Goal: Communication & Community: Answer question/provide support

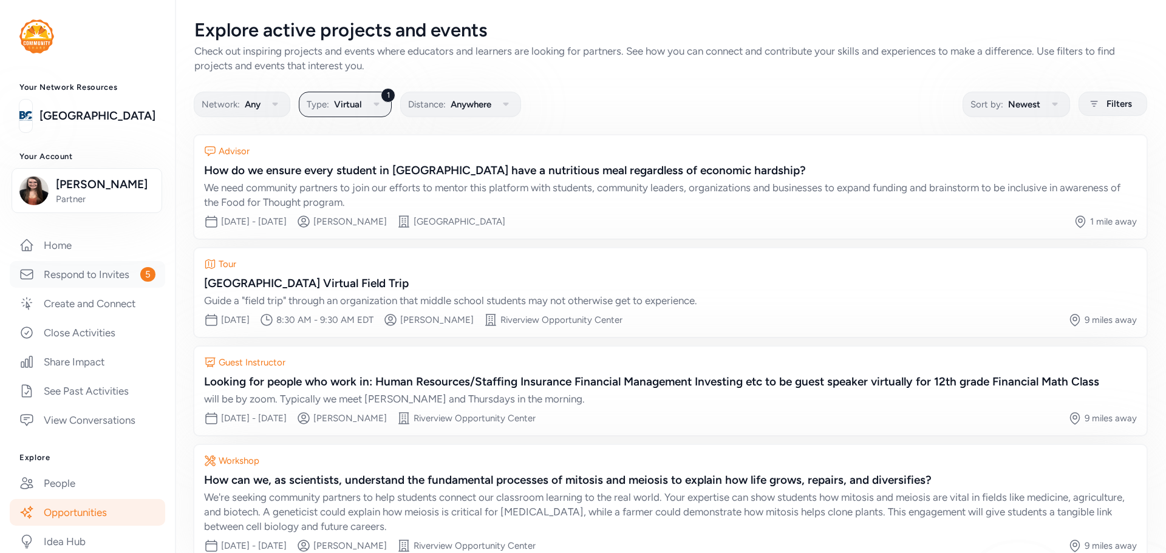
click at [67, 279] on link "Respond to Invites 5" at bounding box center [87, 274] width 155 height 27
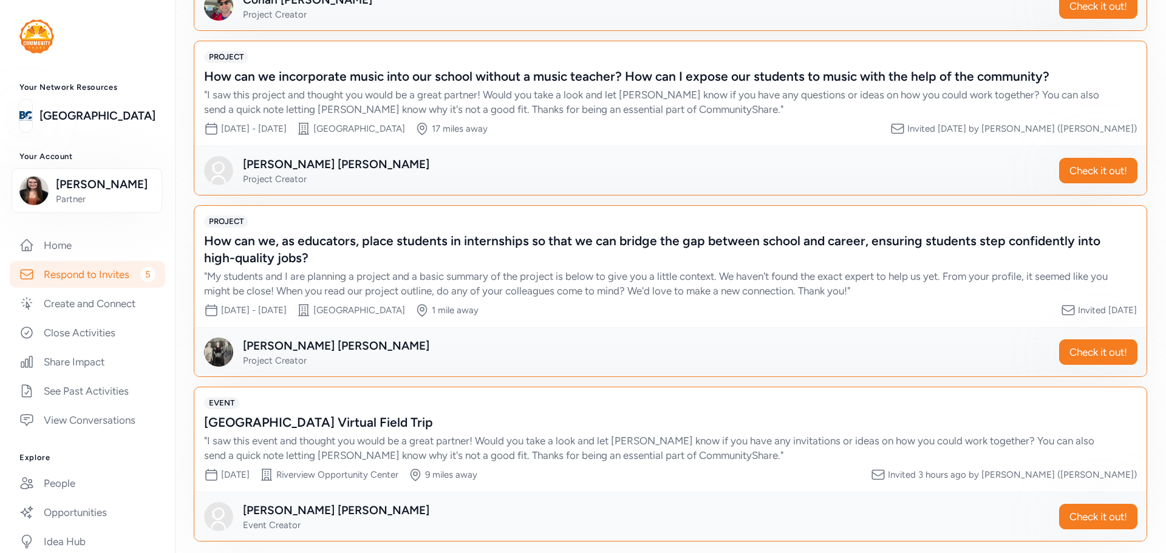
scroll to position [390, 0]
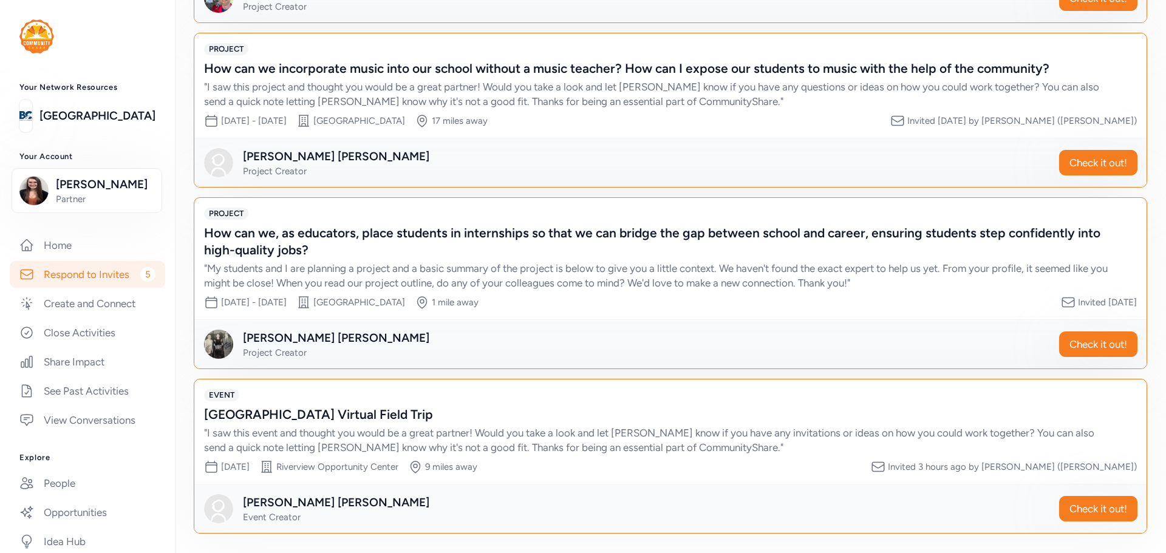
click at [554, 407] on div "BVLA Middle School Virtual Field Trip" at bounding box center [658, 414] width 909 height 17
click at [1077, 505] on span "Check it out!" at bounding box center [1099, 509] width 58 height 15
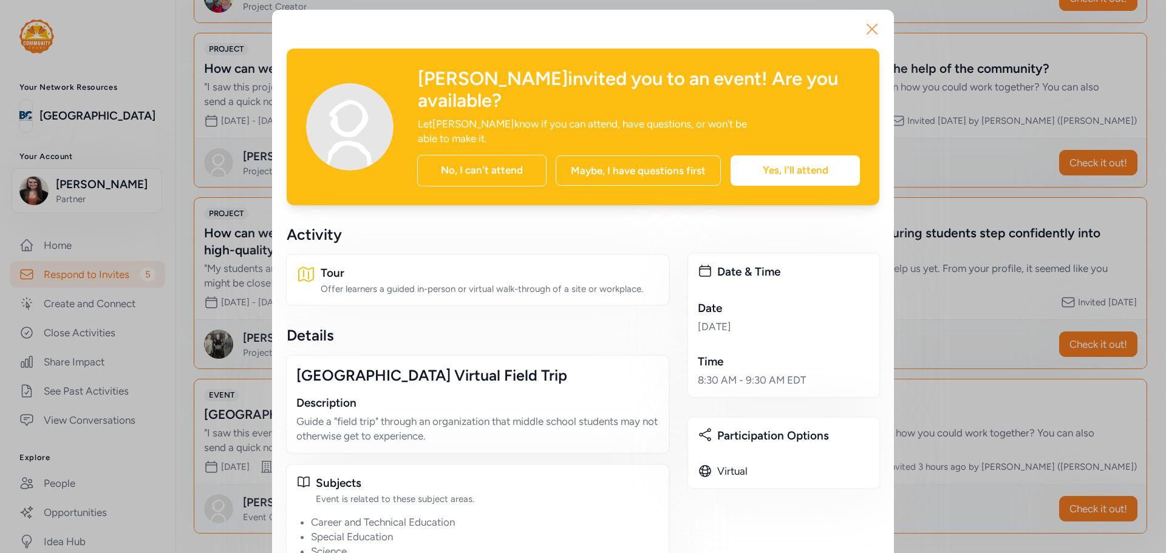
click at [864, 33] on icon "button" at bounding box center [871, 28] width 19 height 19
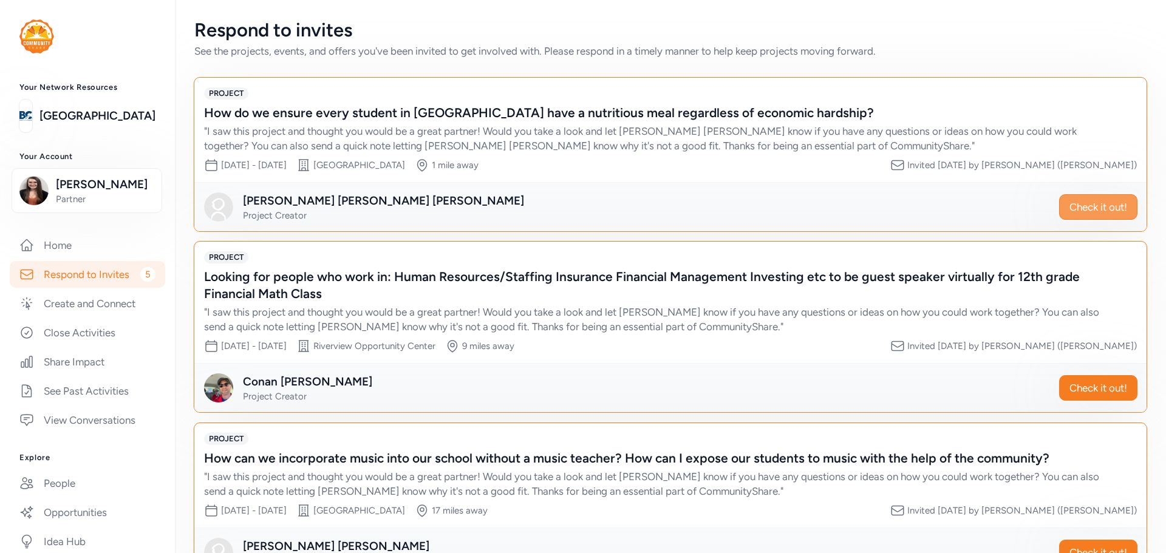
click at [1070, 214] on span "Check it out!" at bounding box center [1099, 207] width 58 height 15
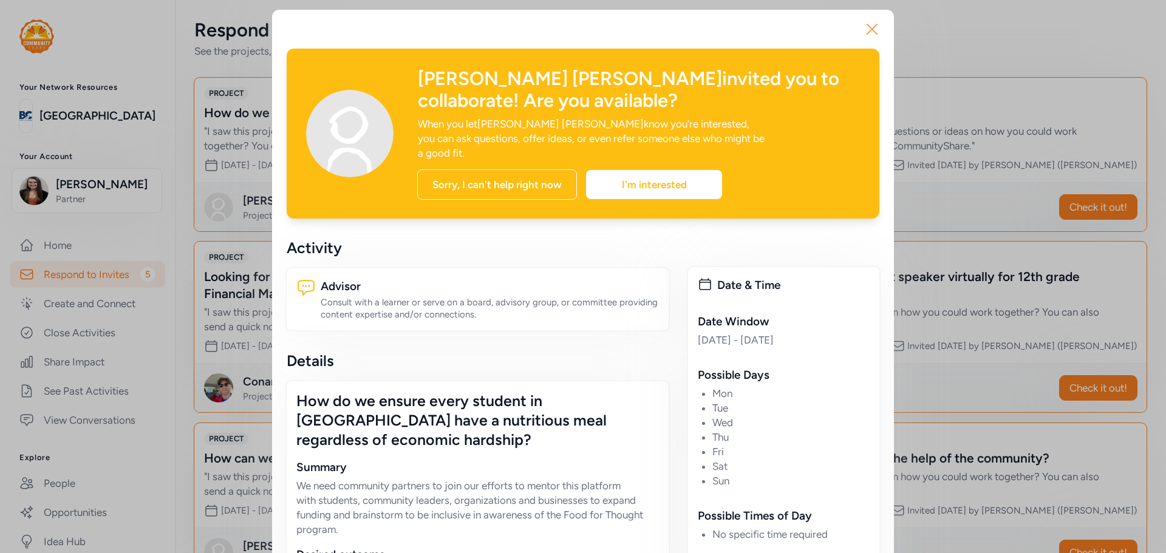
click at [862, 29] on icon "button" at bounding box center [871, 28] width 19 height 19
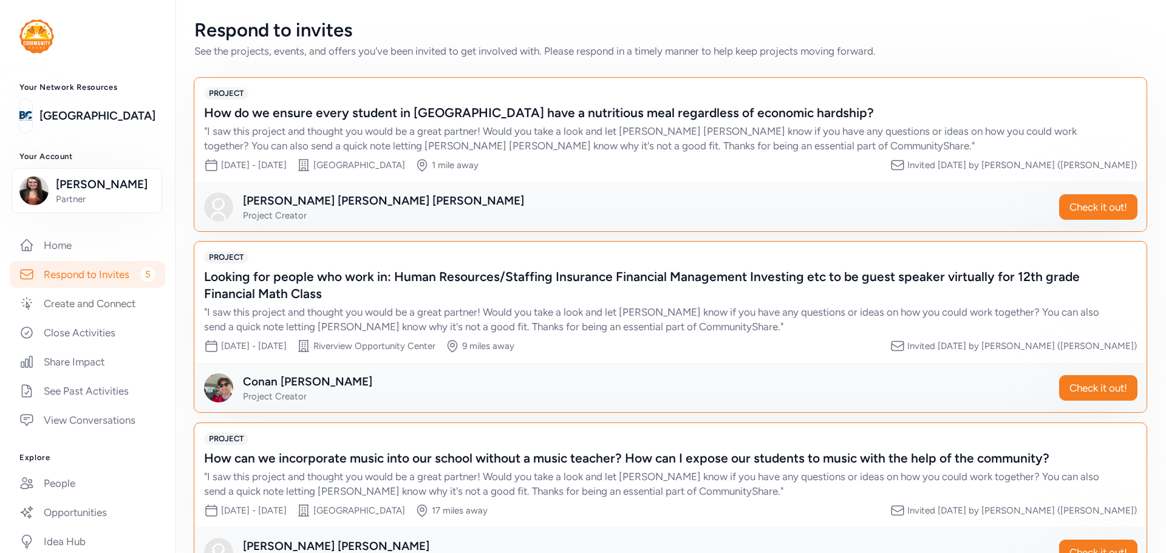
click at [671, 299] on div "Looking for people who work in: Human Resources/Staffing Insurance Financial Ma…" at bounding box center [658, 285] width 909 height 34
click at [680, 279] on div "Looking for people who work in: Human Resources/Staffing Insurance Financial Ma…" at bounding box center [658, 285] width 909 height 34
click at [686, 268] on div "PROJECT Looking for people who work in: Human Resources/Staffing Insurance Fina…" at bounding box center [670, 292] width 933 height 83
click at [277, 270] on div "Looking for people who work in: Human Resources/Staffing Insurance Financial Ma…" at bounding box center [658, 285] width 909 height 34
click at [283, 280] on div "Looking for people who work in: Human Resources/Staffing Insurance Financial Ma…" at bounding box center [658, 285] width 909 height 34
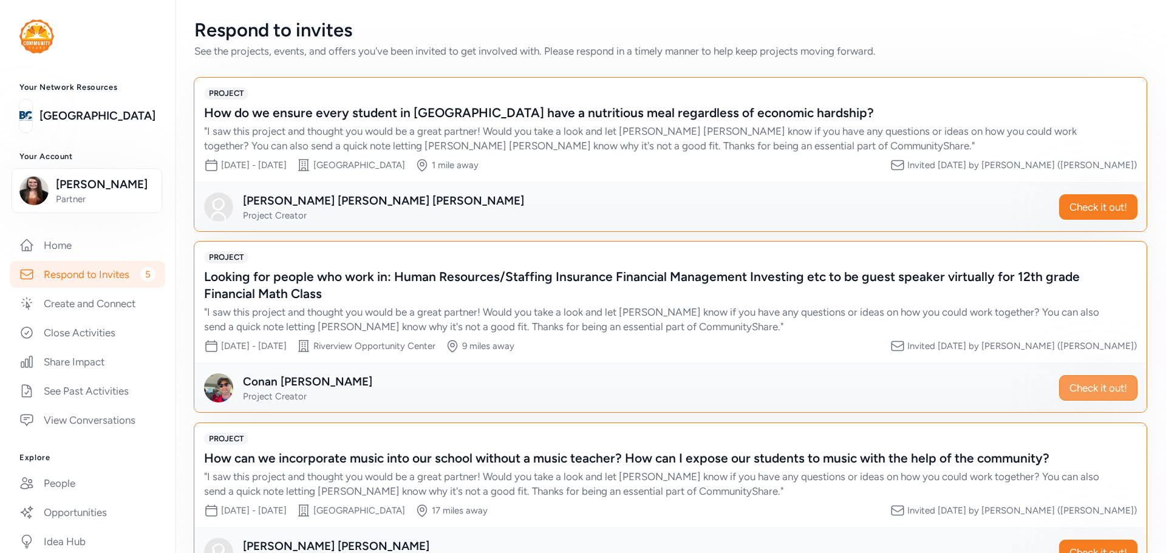
click at [1073, 395] on button "Check it out!" at bounding box center [1098, 388] width 78 height 26
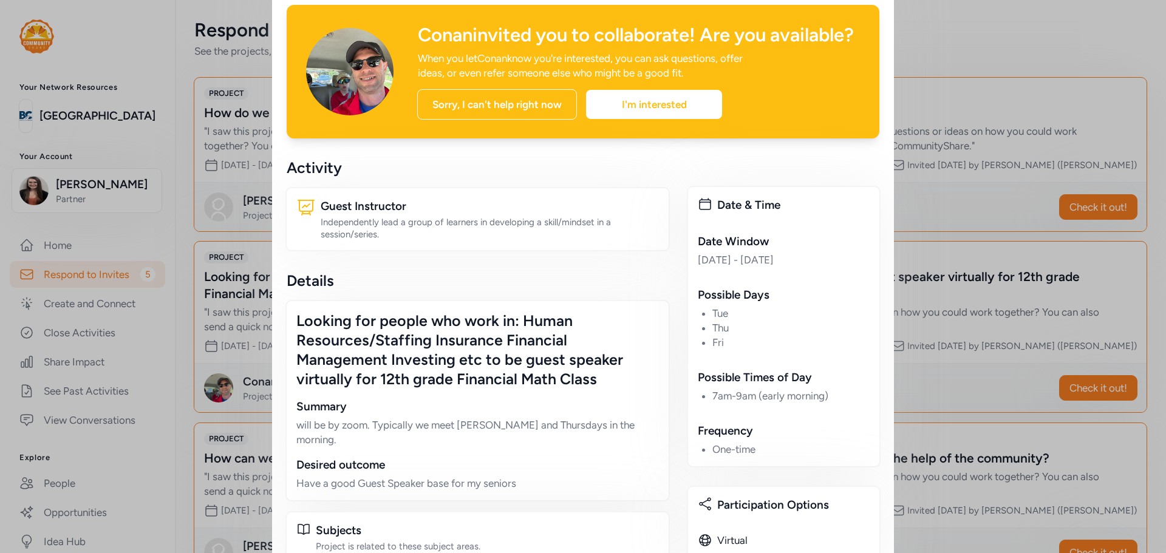
scroll to position [65, 0]
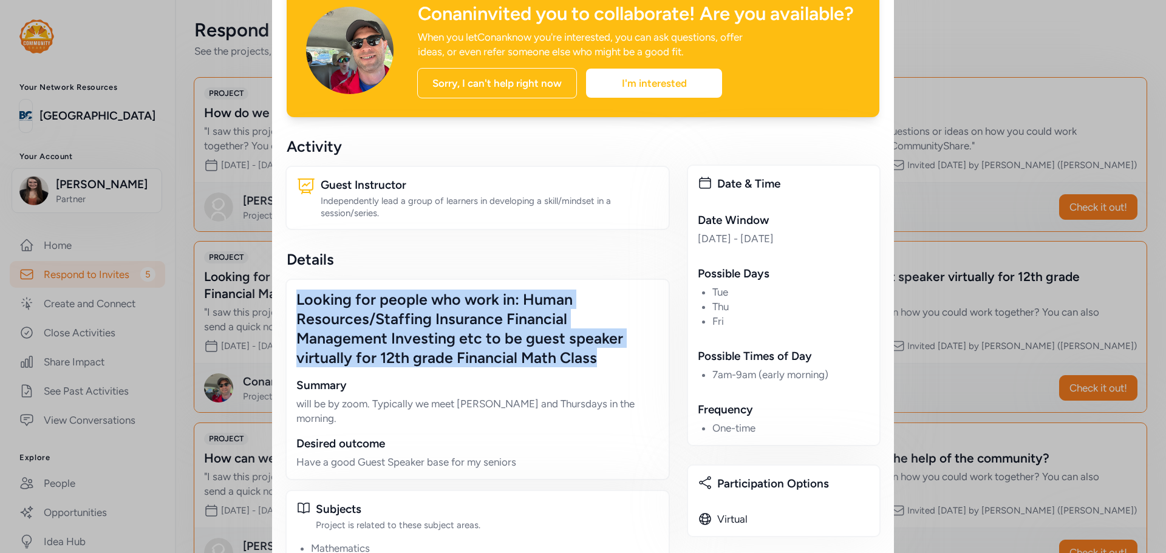
drag, startPoint x: 293, startPoint y: 318, endPoint x: 607, endPoint y: 381, distance: 320.4
click at [607, 367] on div "Looking for people who work in: Human Resources/Staffing Insurance Financial Ma…" at bounding box center [477, 329] width 363 height 78
copy div "Looking for people who work in: Human Resources/Staffing Insurance Financial Ma…"
click at [508, 25] on div "Conan invited you to collaborate! Are you available?" at bounding box center [639, 14] width 442 height 22
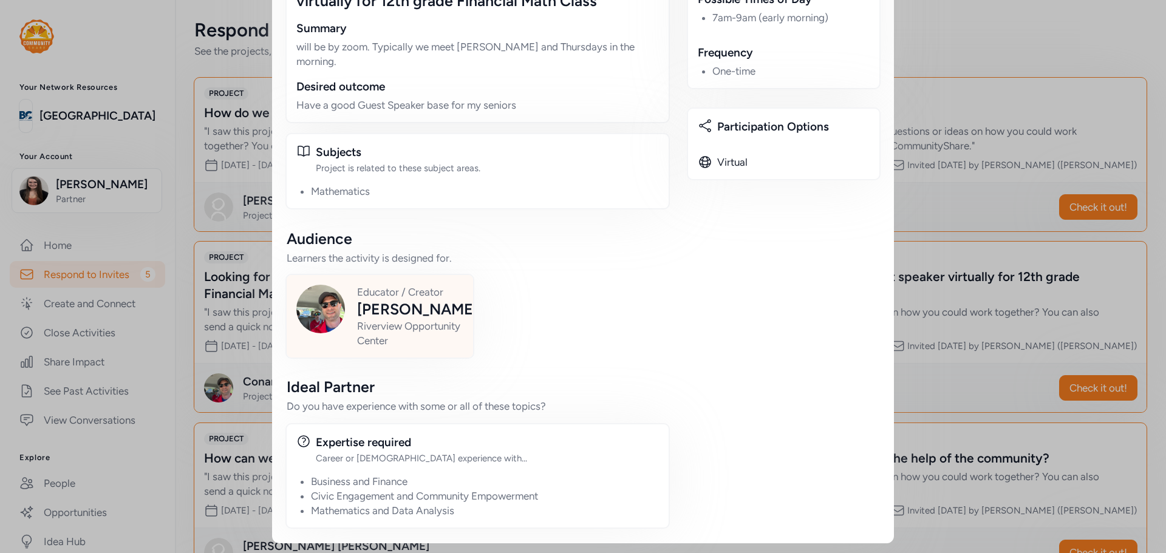
scroll to position [429, 0]
drag, startPoint x: 419, startPoint y: 342, endPoint x: 355, endPoint y: 327, distance: 66.0
click at [357, 327] on div "Riverview Opportunity Center" at bounding box center [417, 333] width 121 height 29
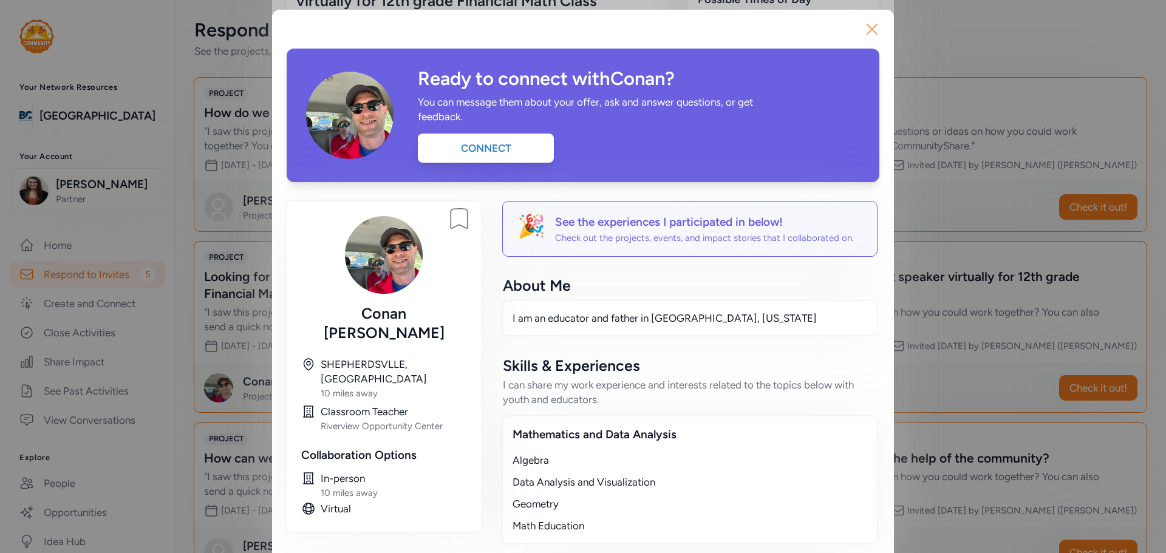
click at [862, 28] on icon "button" at bounding box center [871, 28] width 19 height 19
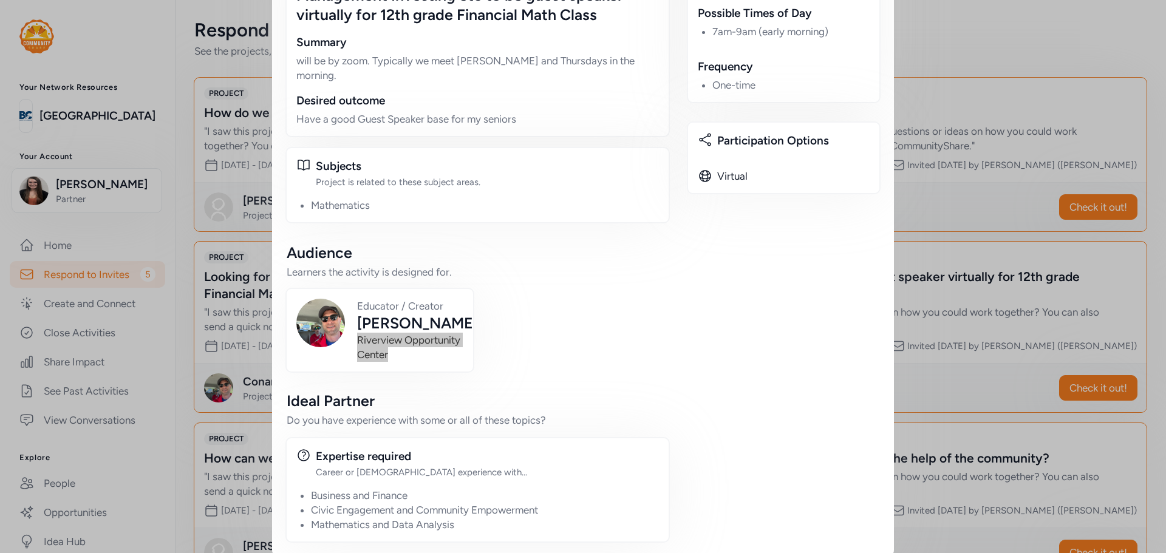
scroll to position [429, 0]
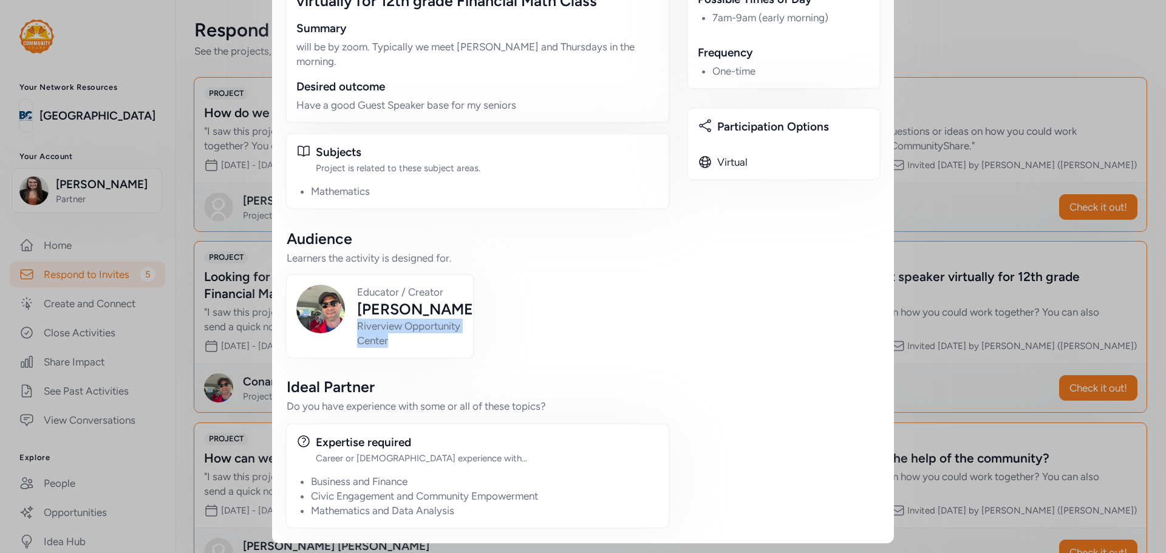
click at [322, 63] on p "will be by zoom. Typically we meet Tues and Thursdays in the morning." at bounding box center [477, 53] width 363 height 29
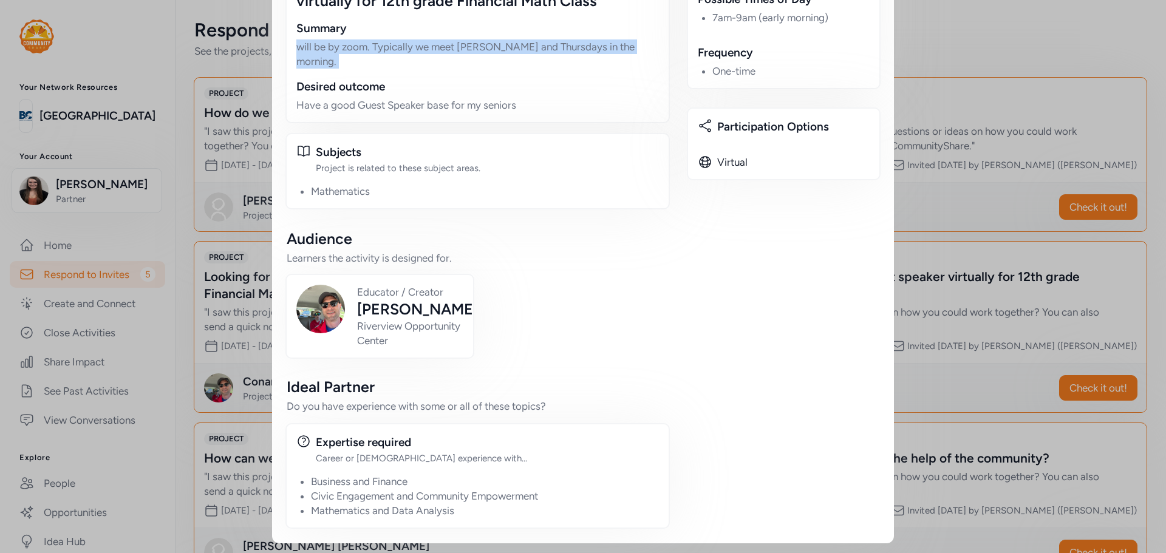
click at [322, 63] on p "will be by zoom. Typically we meet Tues and Thursdays in the morning." at bounding box center [477, 53] width 363 height 29
click at [641, 37] on div "Summary" at bounding box center [477, 28] width 363 height 17
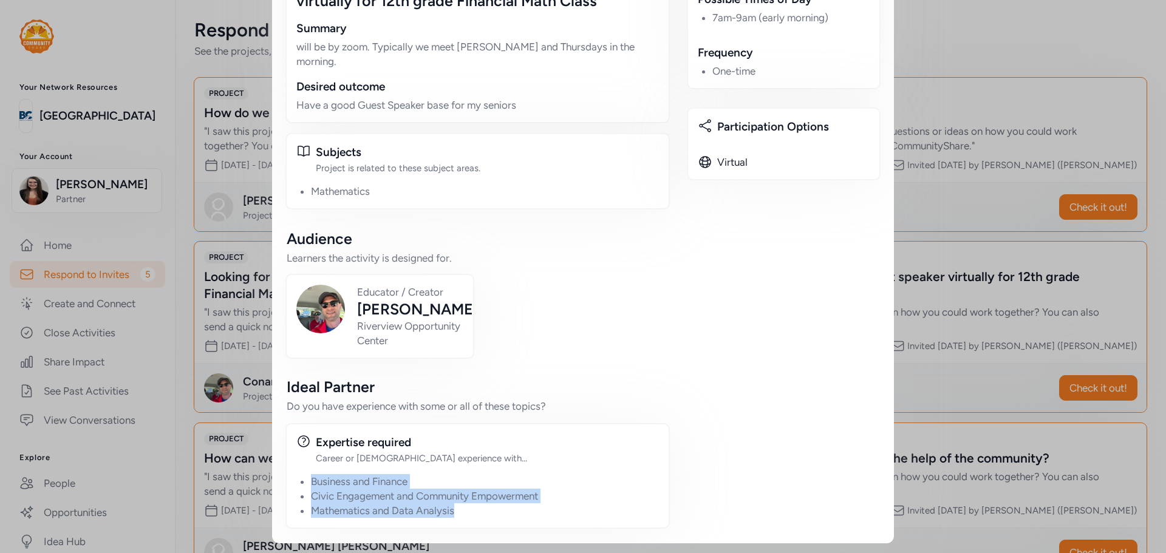
drag, startPoint x: 456, startPoint y: 514, endPoint x: 307, endPoint y: 485, distance: 151.6
click at [311, 485] on ul "Business and Finance Civic Engagement and Community Empowerment Mathematics and…" at bounding box center [485, 496] width 348 height 44
copy ul "Business and Finance Civic Engagement and Community Empowerment Mathematics and…"
click at [655, 39] on div "Looking for people who work in: Human Resources/Staffing Insurance Financial Ma…" at bounding box center [477, 23] width 384 height 202
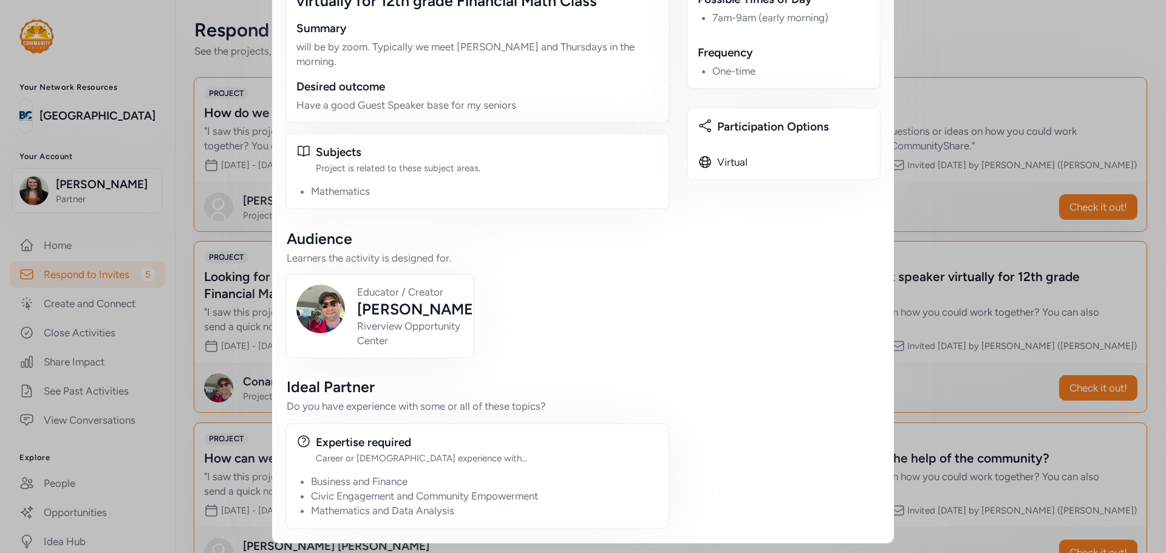
scroll to position [425, 0]
click at [358, 299] on div "Educator / Creator" at bounding box center [417, 292] width 121 height 15
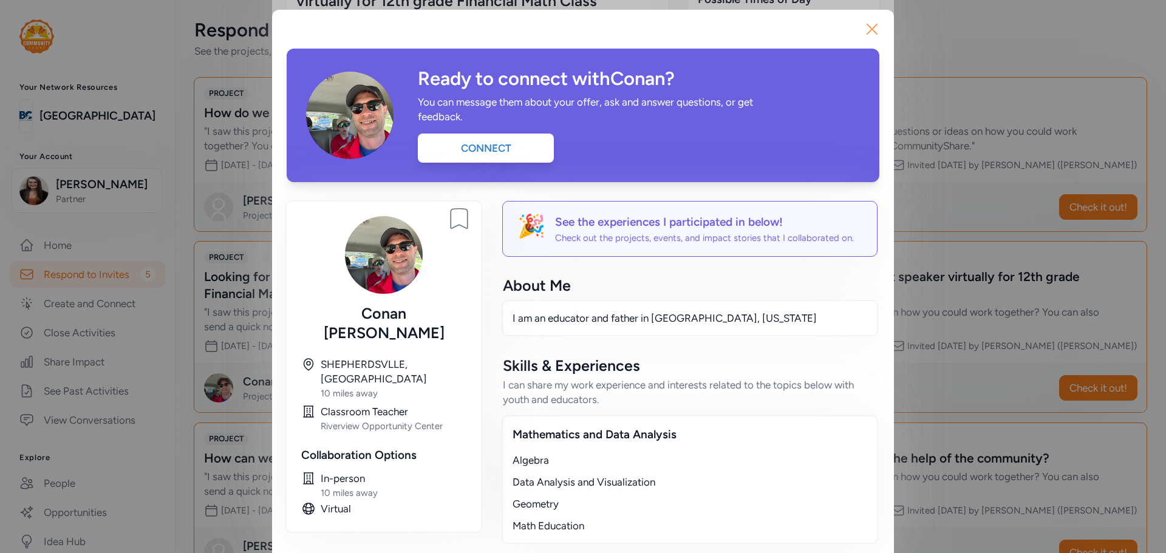
click at [862, 22] on icon "button" at bounding box center [871, 28] width 19 height 19
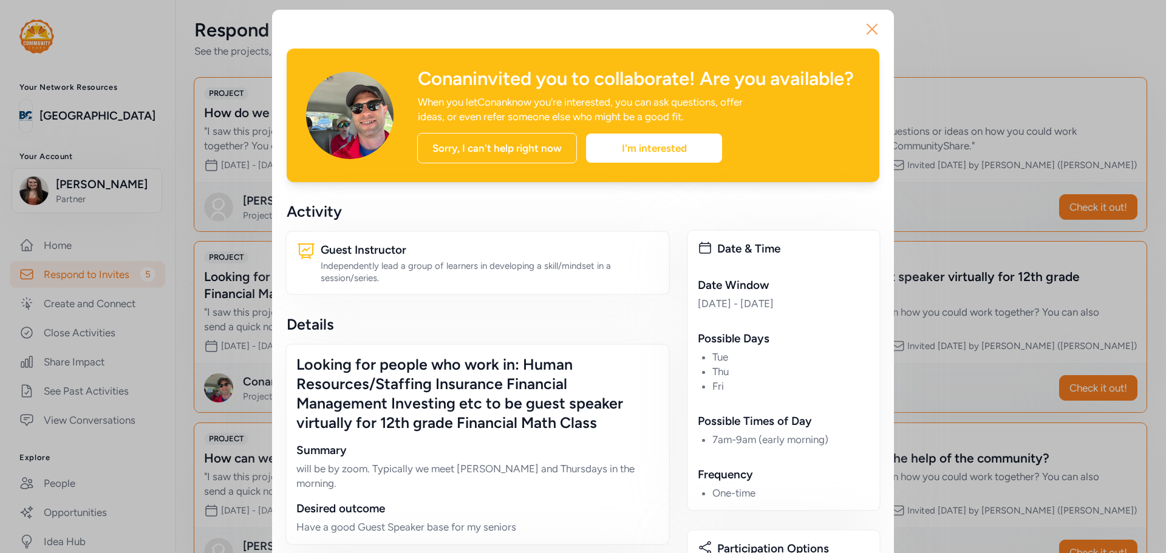
click at [871, 33] on icon "button" at bounding box center [872, 29] width 10 height 10
